Goal: Task Accomplishment & Management: Use online tool/utility

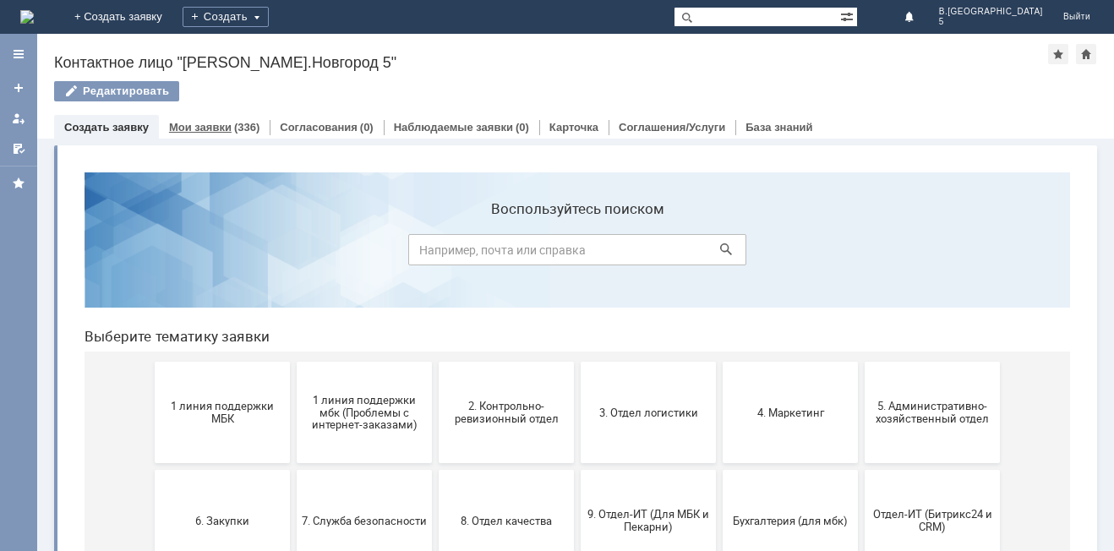
click at [228, 130] on div "Мои заявки (336)" at bounding box center [214, 127] width 90 height 11
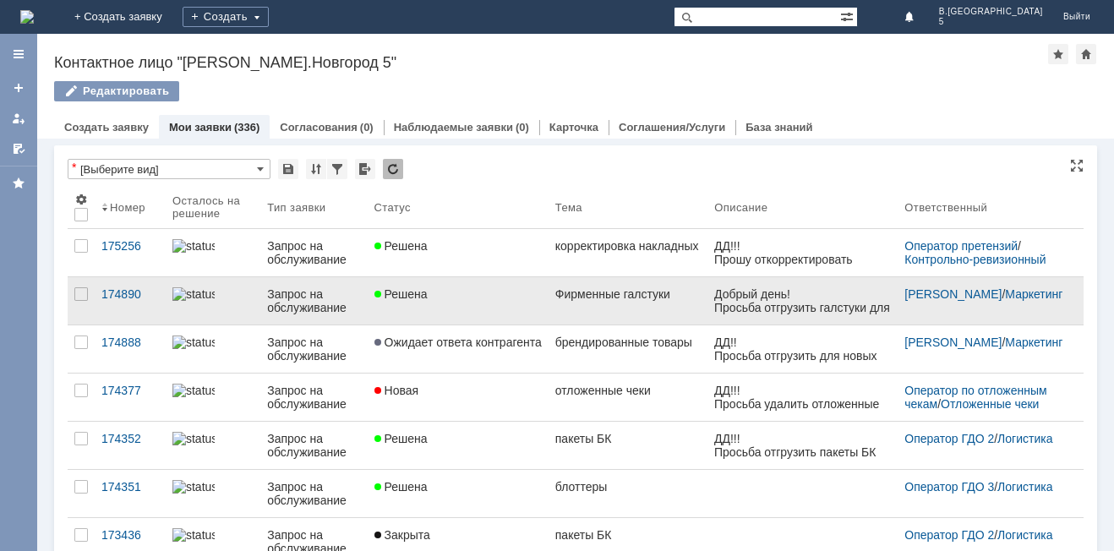
click at [627, 299] on div "Фирменные галстуки" at bounding box center [628, 294] width 146 height 14
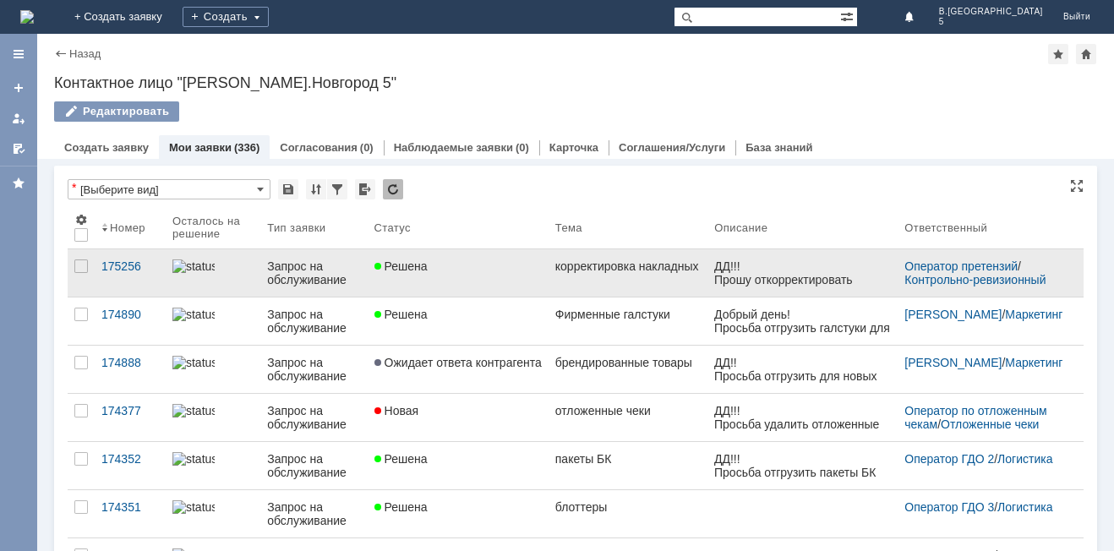
click at [464, 271] on div "Решена" at bounding box center [457, 266] width 167 height 14
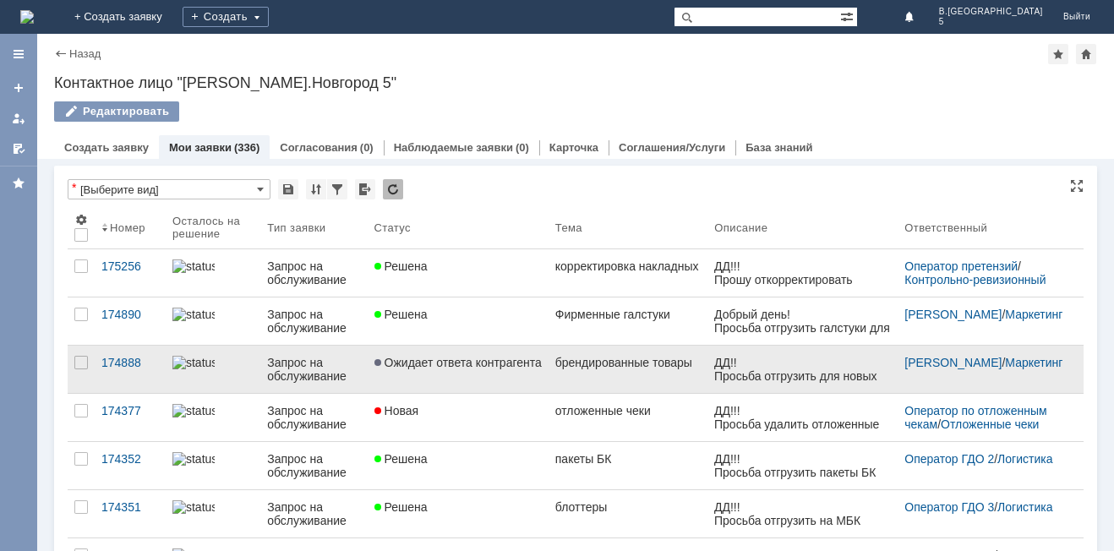
click at [482, 370] on link "Ожидает ответа контрагента" at bounding box center [458, 369] width 181 height 47
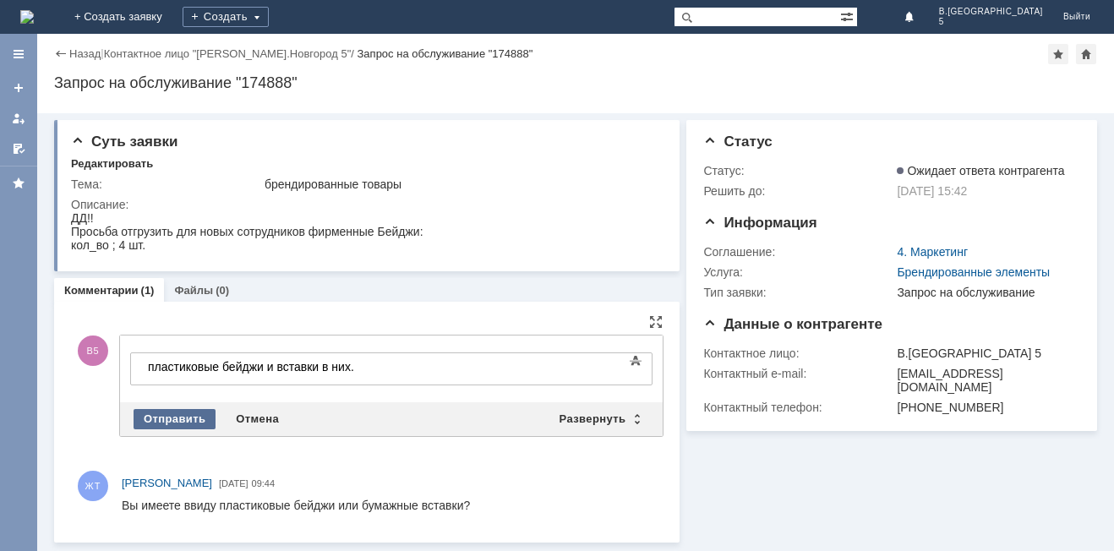
click at [177, 417] on div "Отправить" at bounding box center [174, 419] width 82 height 20
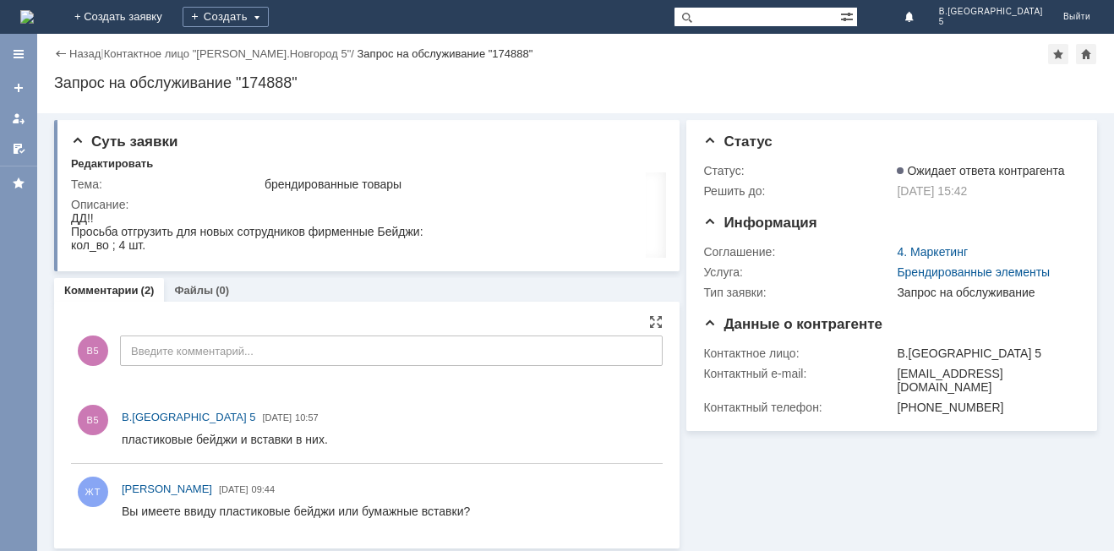
scroll to position [5, 0]
